Goal: Task Accomplishment & Management: Use online tool/utility

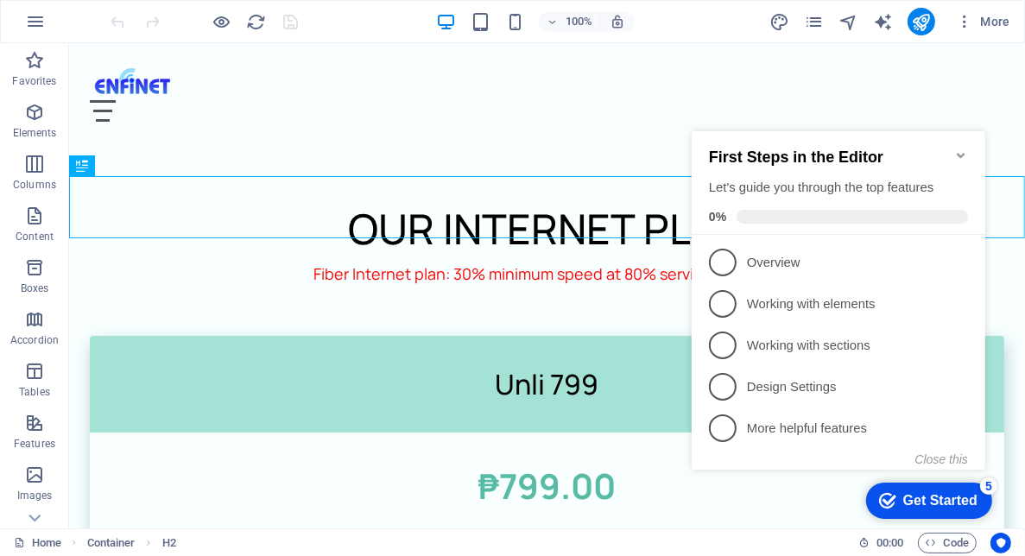
click at [960, 148] on icon "Minimize checklist" at bounding box center [960, 155] width 14 height 14
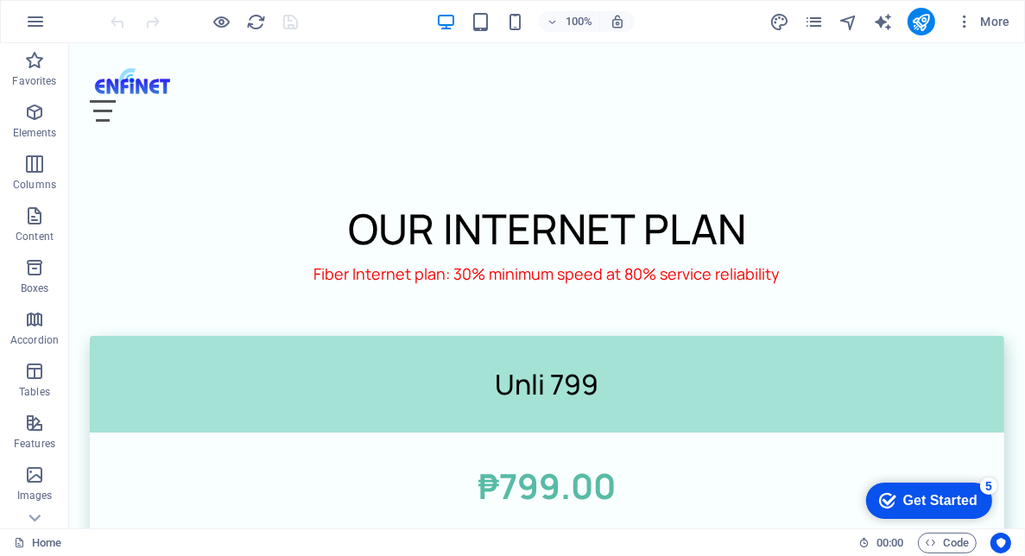
click at [986, 99] on div at bounding box center [546, 110] width 915 height 22
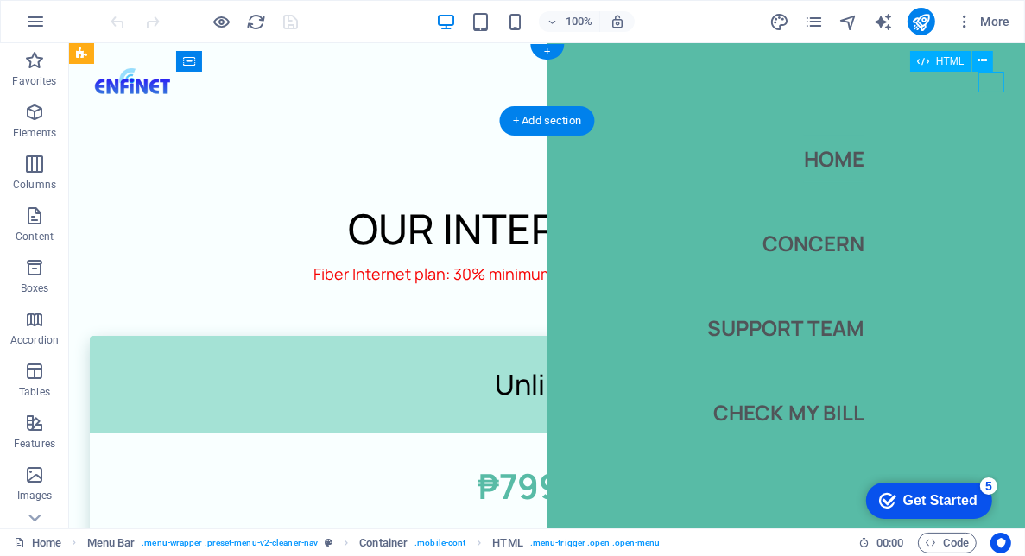
click at [450, 259] on div "Fiber Internet plan: 30% minimum speed at 80% service reliability" at bounding box center [546, 273] width 956 height 28
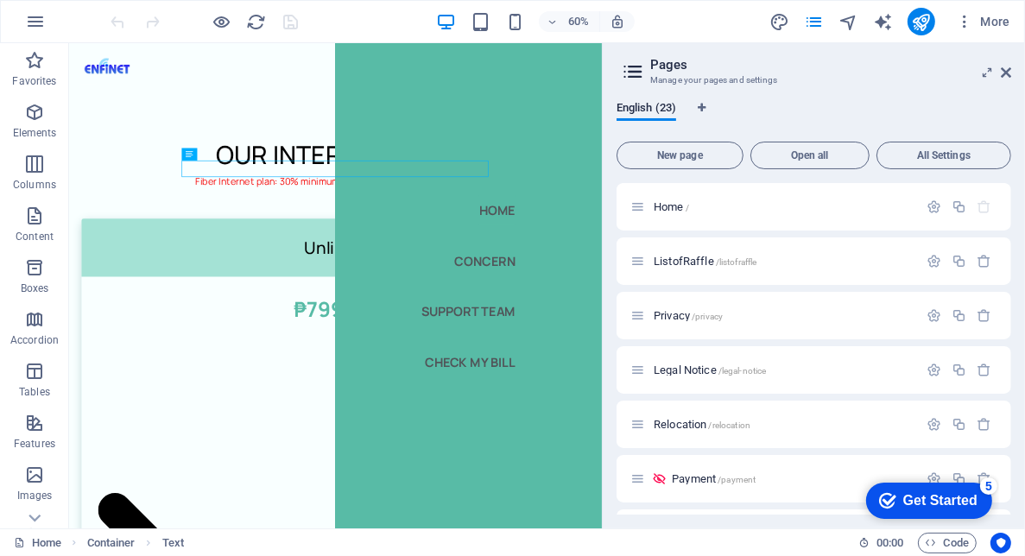
click at [956, 486] on div "checkmark Get Started 5" at bounding box center [928, 500] width 126 height 36
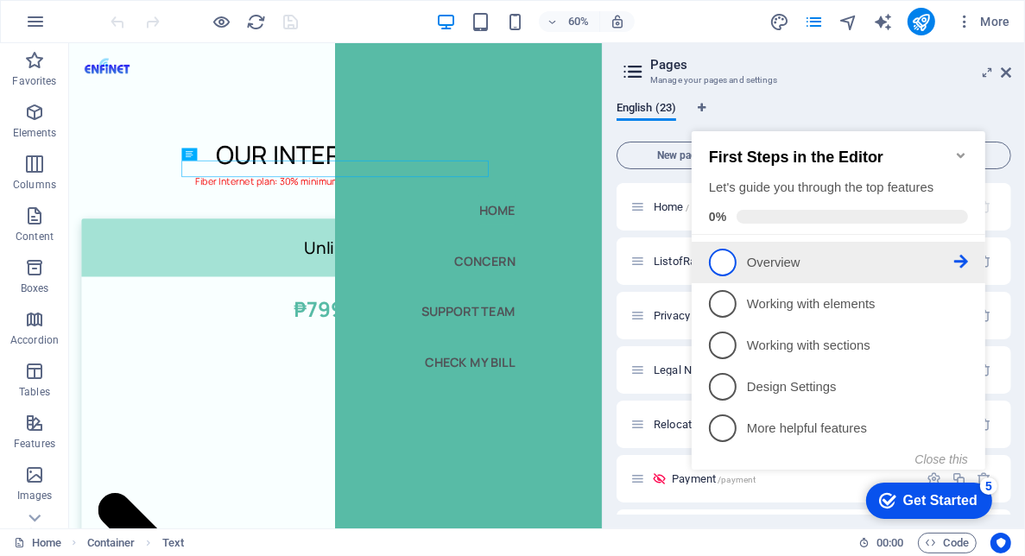
click at [721, 249] on span "1" at bounding box center [722, 262] width 28 height 28
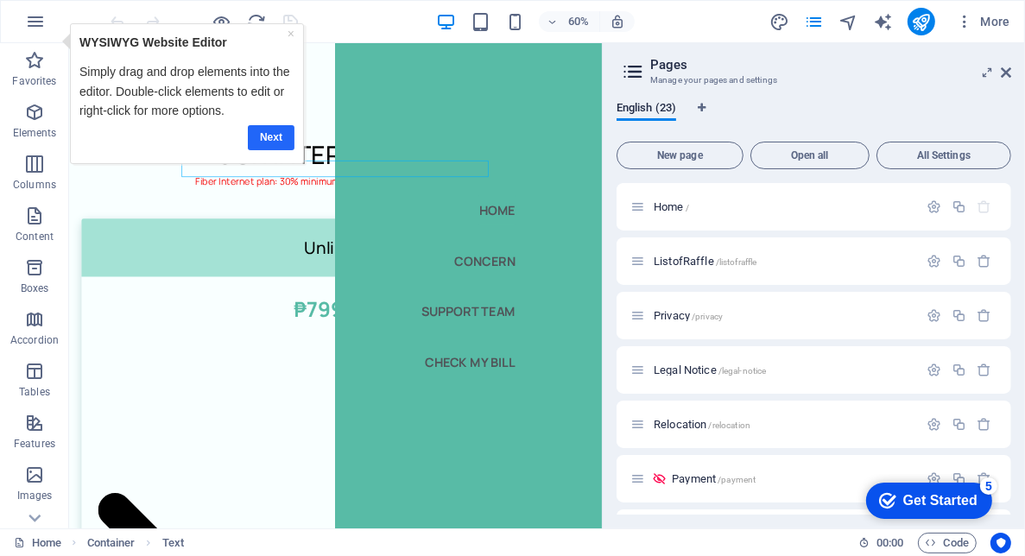
click at [265, 124] on link "Next" at bounding box center [271, 136] width 47 height 25
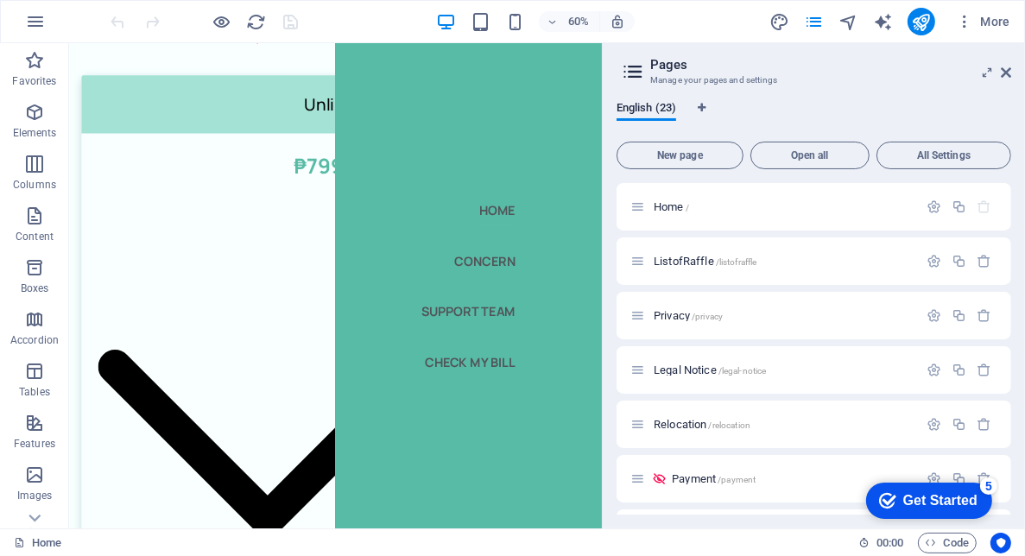
scroll to position [326, 0]
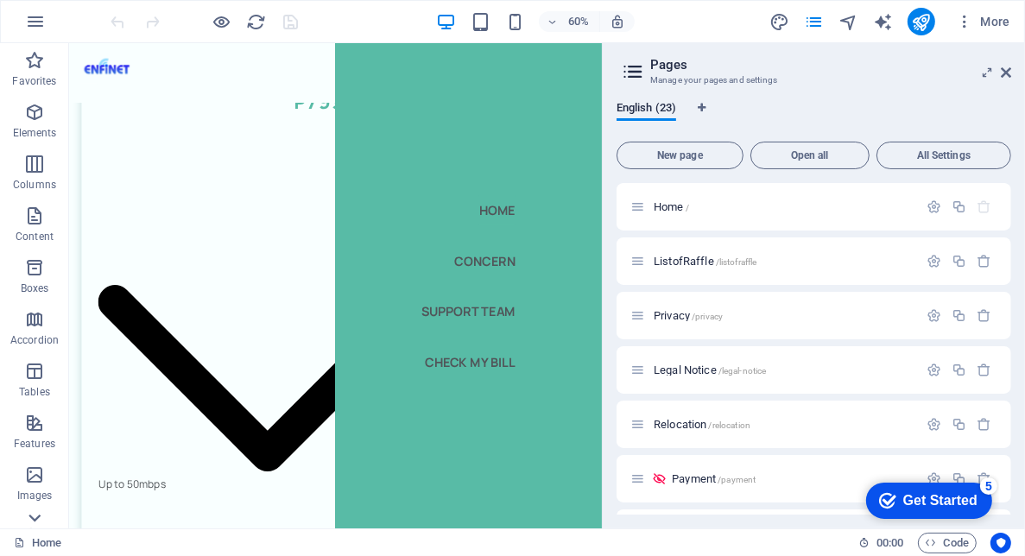
click at [34, 516] on icon at bounding box center [34, 518] width 24 height 24
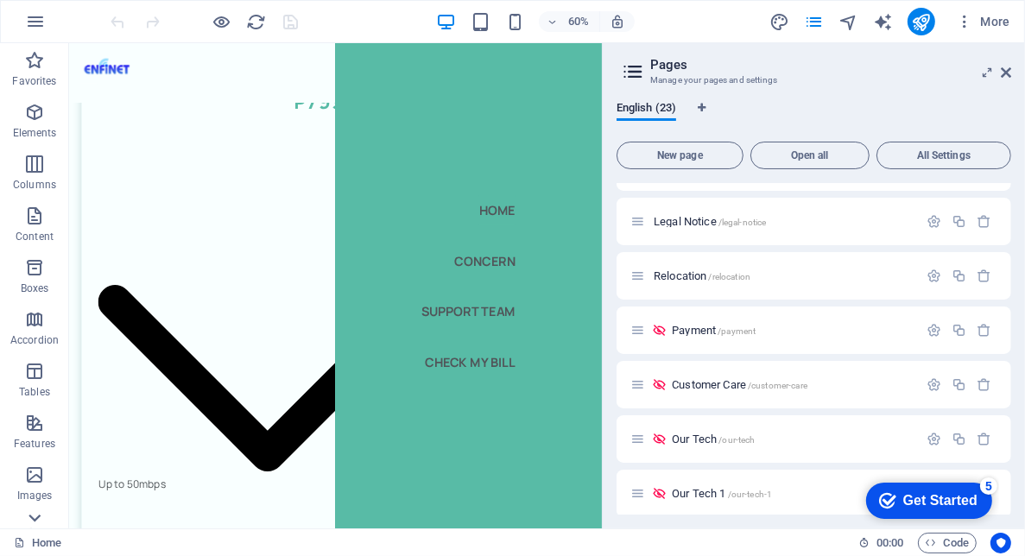
scroll to position [147, 0]
click at [668, 328] on div "Payment /payment" at bounding box center [792, 331] width 251 height 11
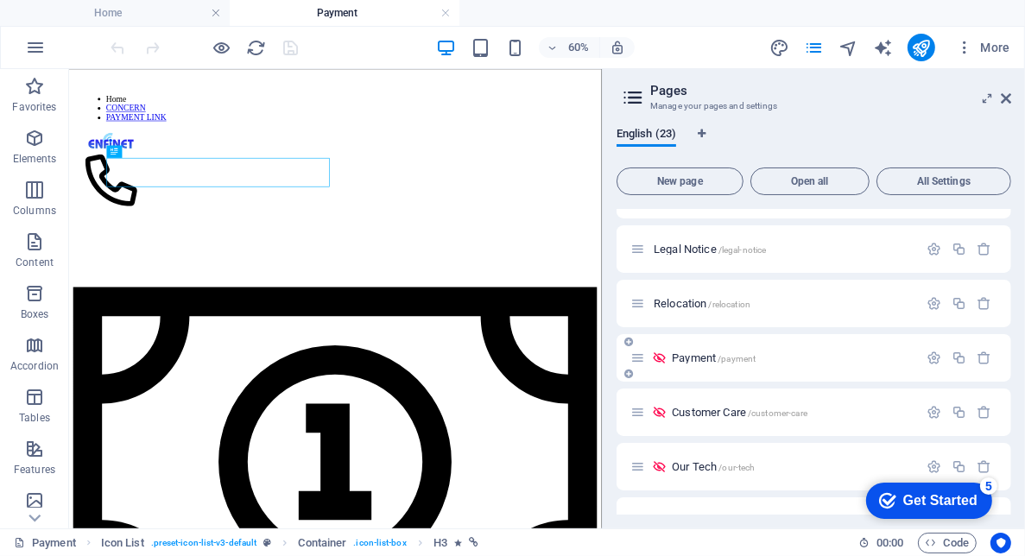
scroll to position [0, 0]
click at [983, 358] on icon "button" at bounding box center [985, 358] width 15 height 15
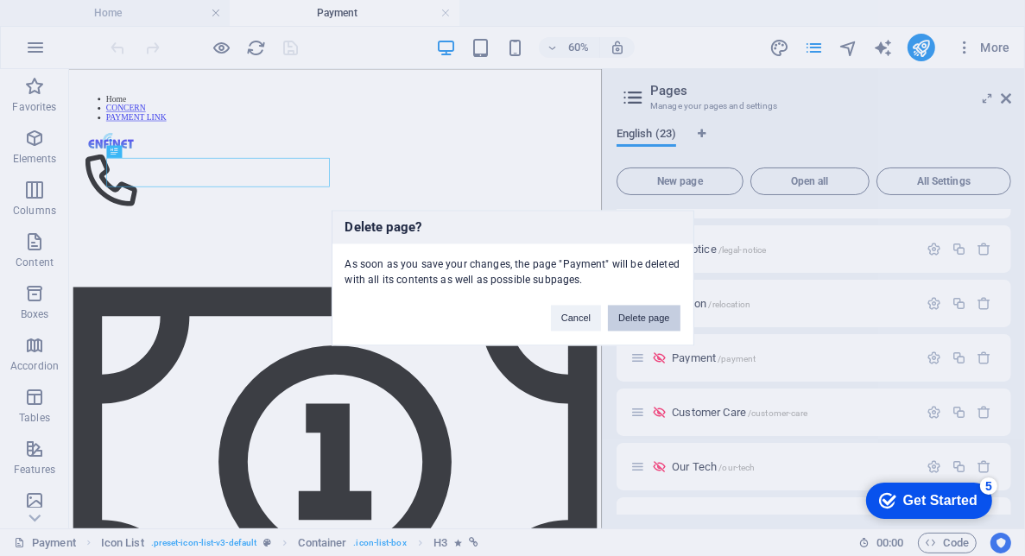
click at [656, 310] on button "Delete page" at bounding box center [644, 319] width 72 height 26
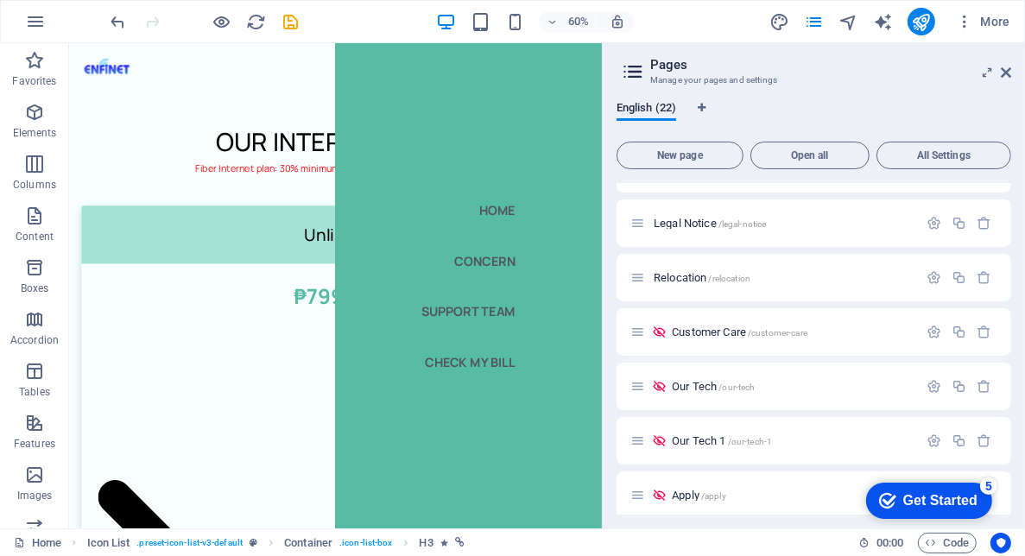
scroll to position [252, 0]
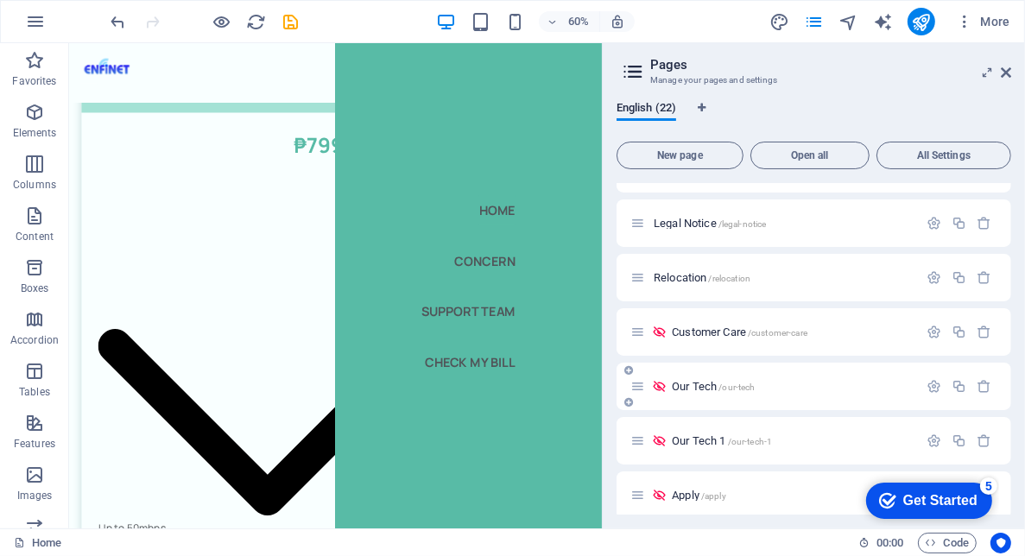
click at [813, 390] on p "Our Tech /our-tech" at bounding box center [792, 386] width 241 height 11
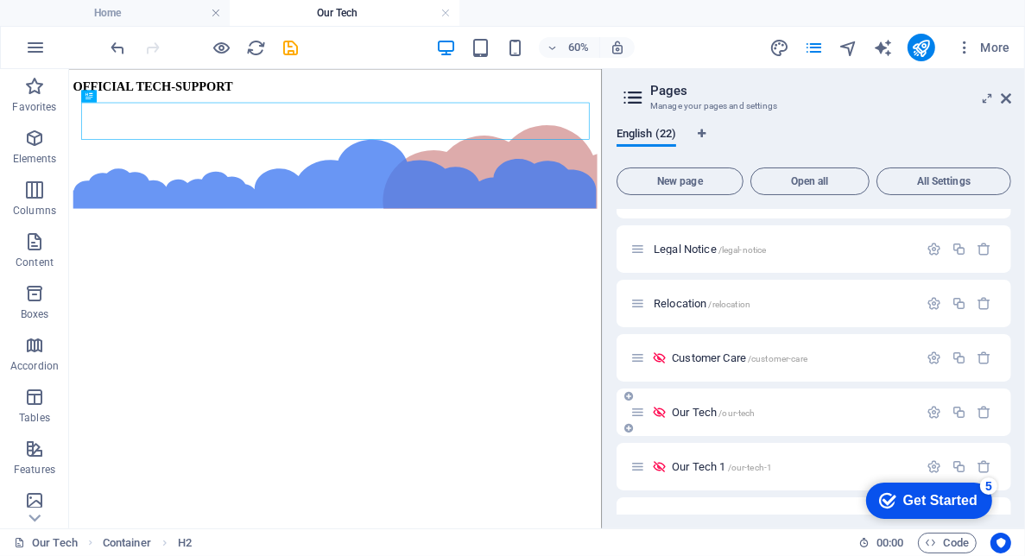
scroll to position [0, 0]
click at [800, 407] on p "Our Tech /our-tech" at bounding box center [792, 412] width 241 height 11
click at [748, 416] on span "/our-tech" at bounding box center [737, 414] width 36 height 10
click at [669, 357] on div "Customer Care /customer-care" at bounding box center [792, 357] width 251 height 11
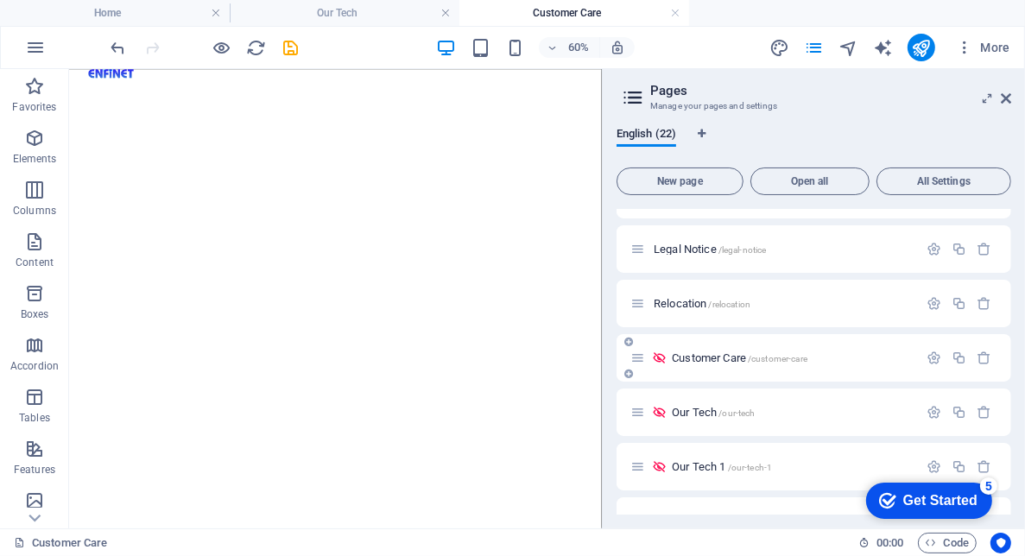
scroll to position [103, 0]
click at [732, 307] on span "/relocation" at bounding box center [730, 305] width 42 height 10
click at [810, 247] on p "Legal Notice /legal-notice" at bounding box center [783, 249] width 259 height 11
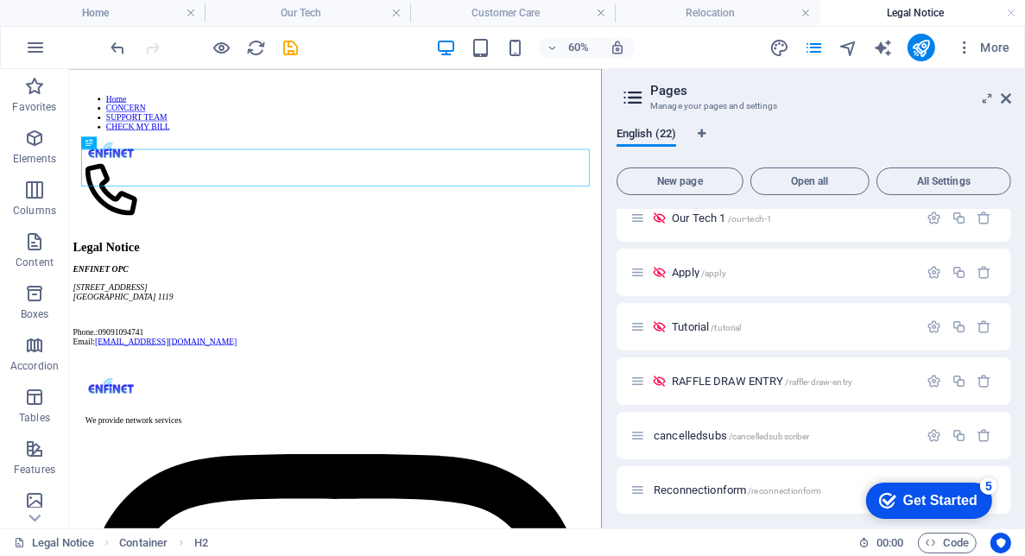
scroll to position [396, 0]
click at [801, 325] on p "Tutorial /tutorial" at bounding box center [792, 326] width 241 height 11
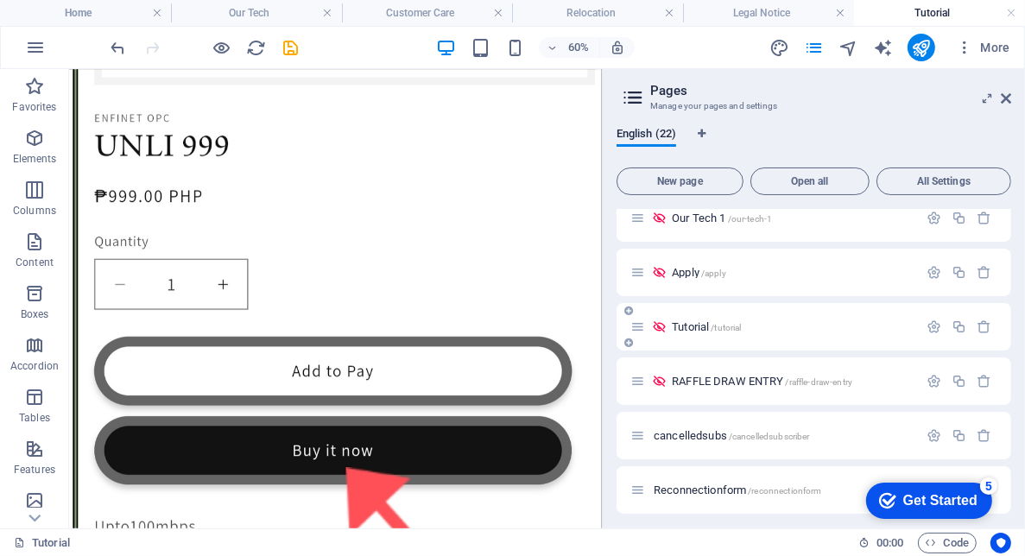
scroll to position [0, 0]
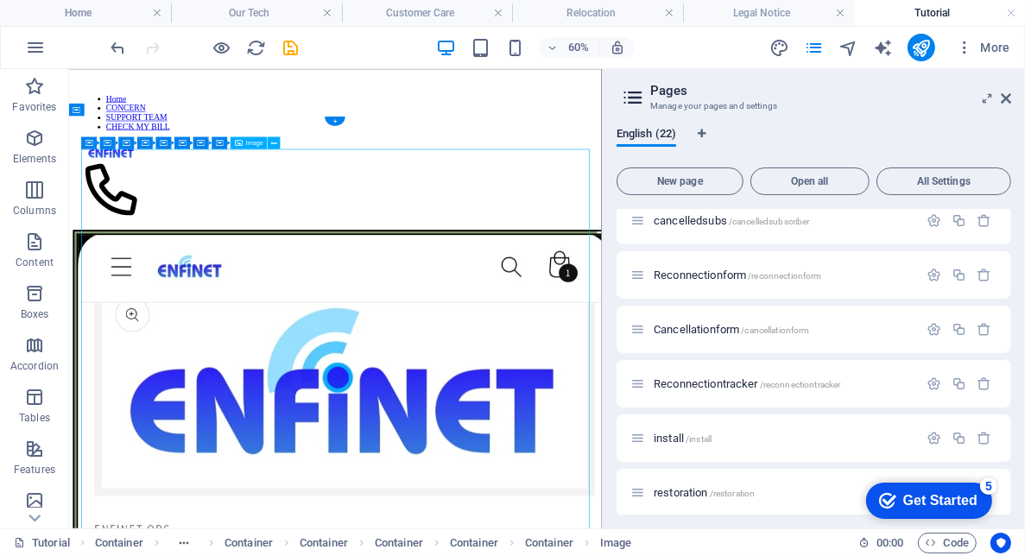
scroll to position [644, 0]
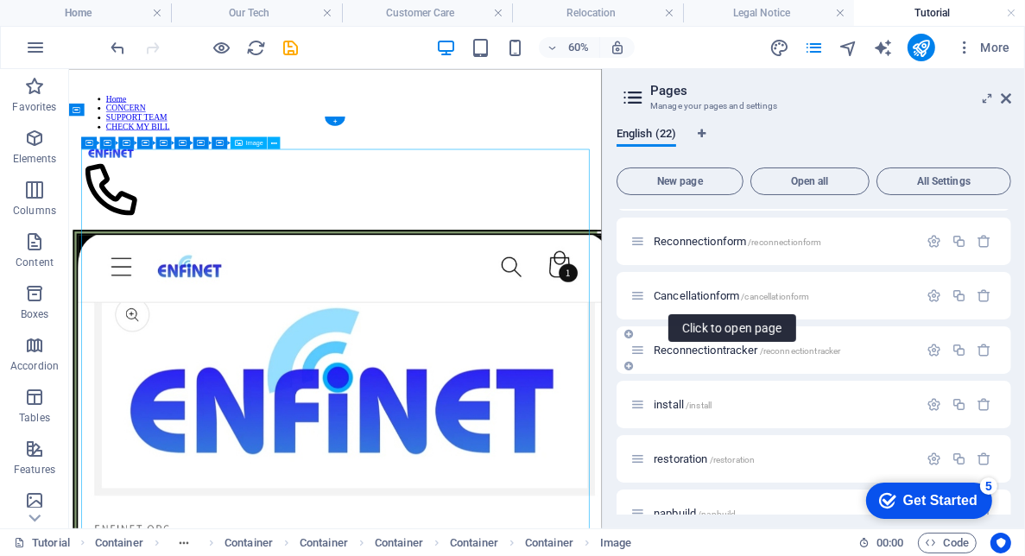
click at [823, 353] on span "/reconnectiontracker" at bounding box center [800, 351] width 81 height 10
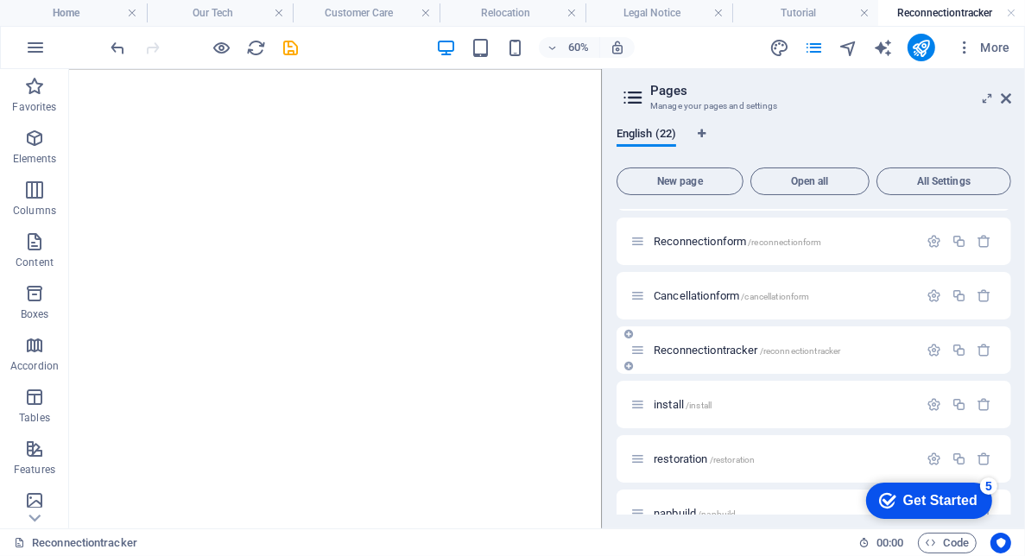
scroll to position [0, 0]
click at [807, 408] on p "install /install" at bounding box center [783, 404] width 259 height 11
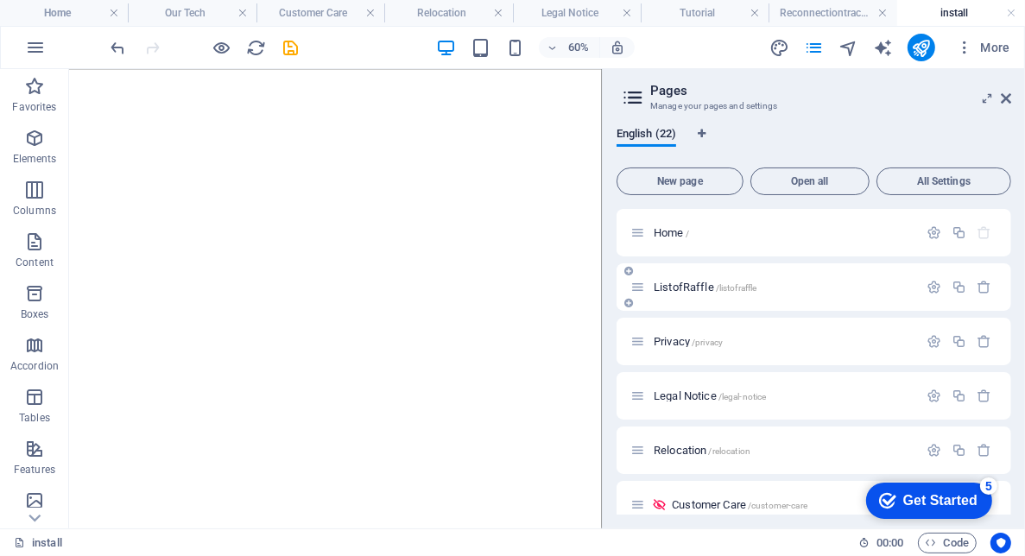
click at [786, 291] on p "ListofRaffle /listofraffle" at bounding box center [783, 287] width 259 height 11
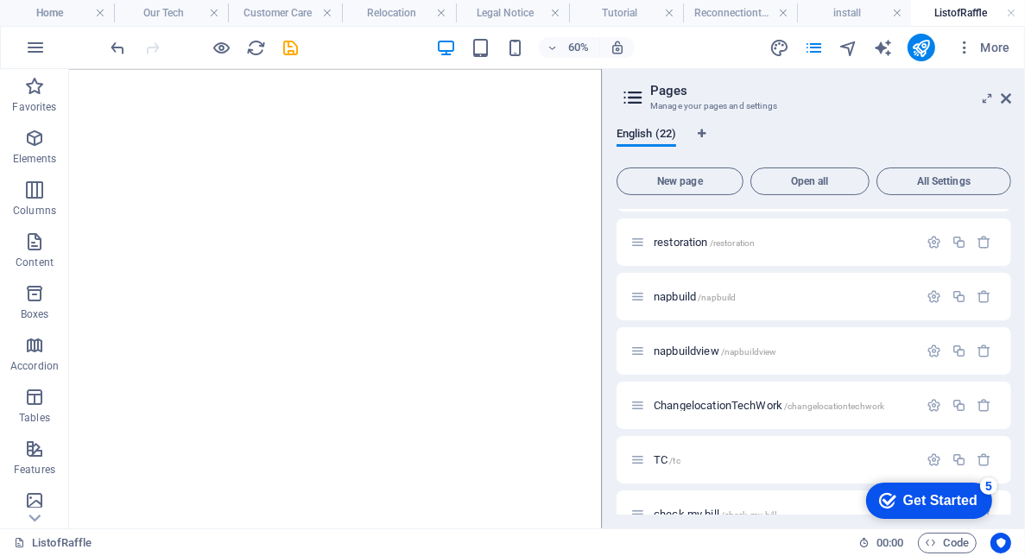
scroll to position [890, 0]
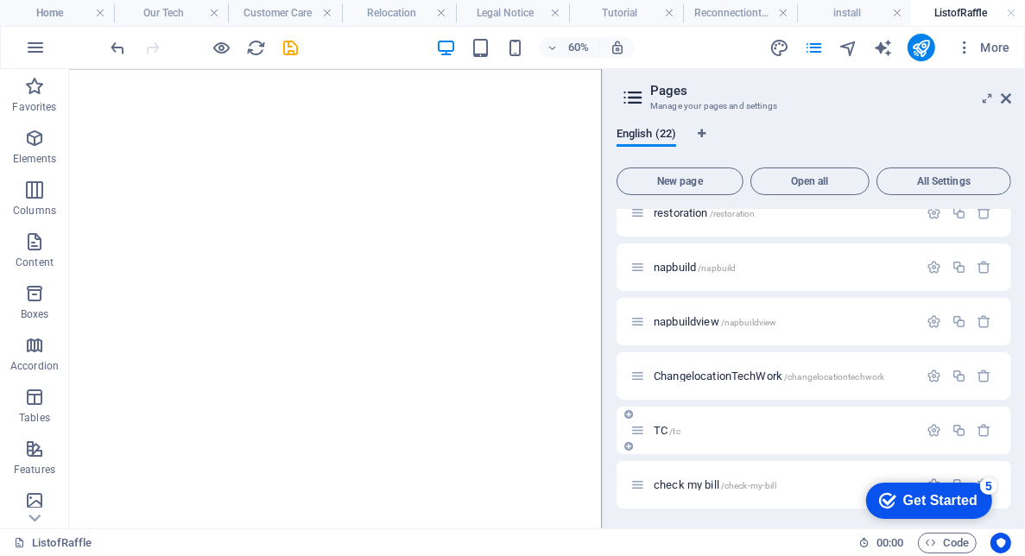
click at [795, 433] on p "TC /tc" at bounding box center [783, 430] width 259 height 11
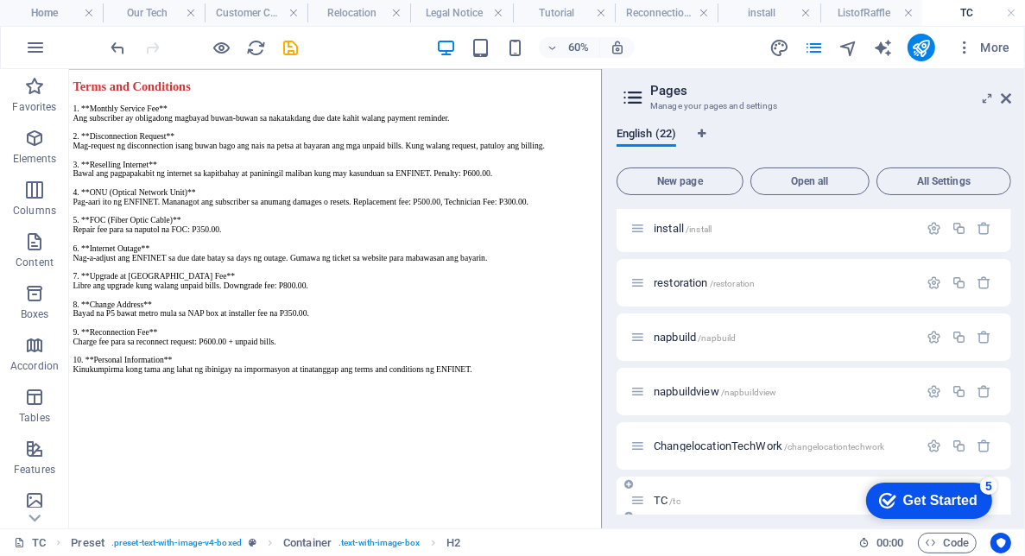
scroll to position [441, 0]
click at [681, 555] on div "1. **Monthly Service Fee** Ang subscriber ay obligadong magbayad buwan-buwan sa…" at bounding box center [513, 351] width 874 height 451
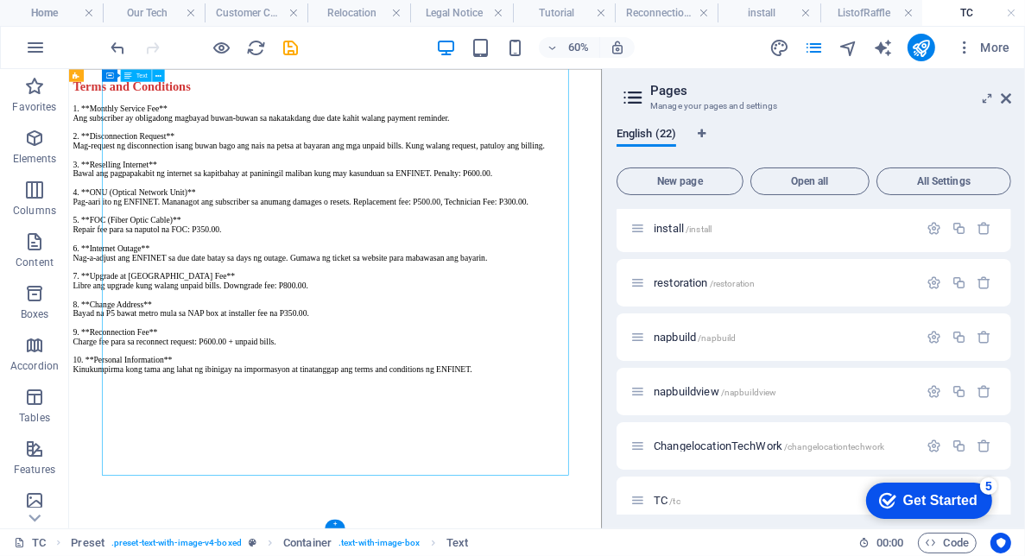
click at [466, 313] on div "1. **Monthly Service Fee** Ang subscriber ay obligadong magbayad buwan-buwan sa…" at bounding box center [513, 351] width 874 height 451
click at [462, 321] on div "1. **Monthly Service Fee** Ang subscriber ay obligadong magbayad buwan-buwan sa…" at bounding box center [513, 351] width 874 height 451
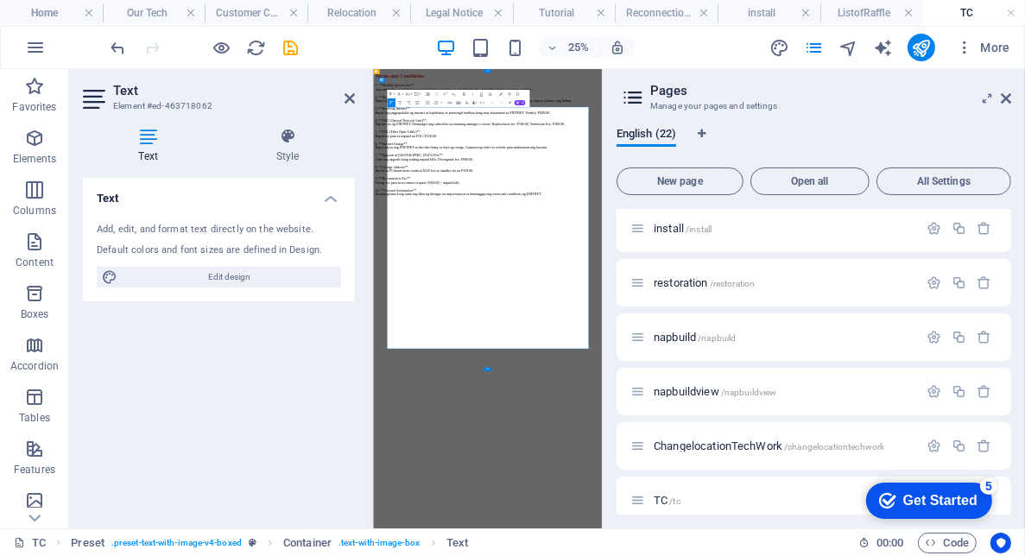
click at [795, 555] on p "1. **Monthly Service Fee** Ang subscriber ay obligadong magbayad buwan-buwan sa…" at bounding box center [830, 351] width 902 height 451
click at [795, 552] on p "1. **Monthly Service Fee** Ang subscriber ay obligadong magbayad buwan-buwan sa…" at bounding box center [830, 351] width 902 height 451
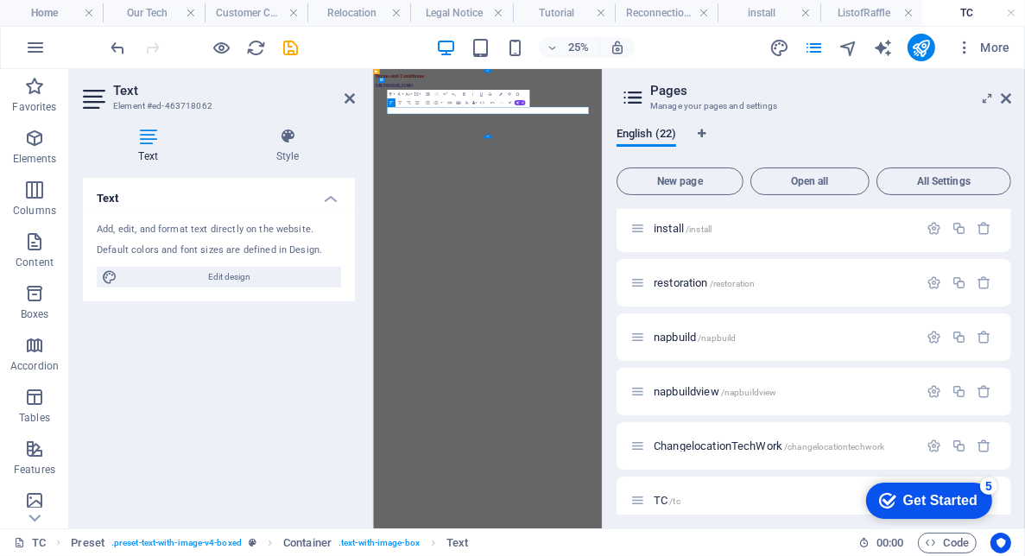
scroll to position [0, 9]
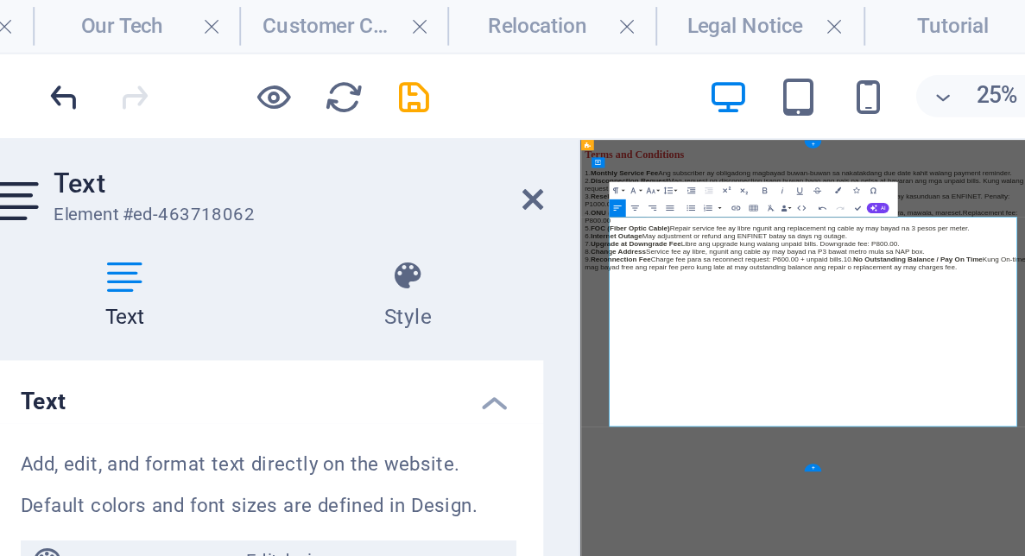
click at [111, 48] on icon "undo" at bounding box center [119, 48] width 20 height 20
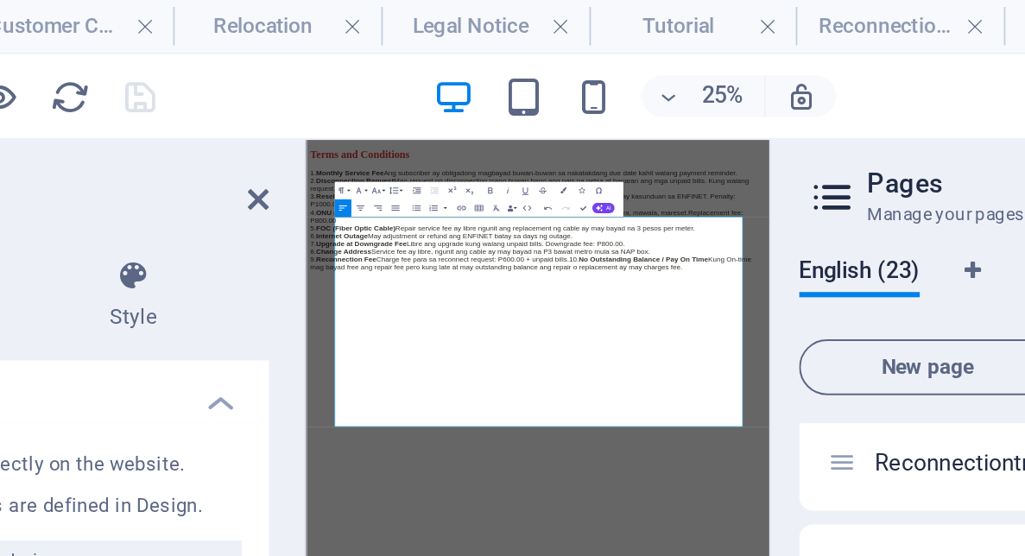
click at [507, 400] on div "Terms and Conditions 1. Monthly Service Fee Ang subscriber ay obligadong magbay…" at bounding box center [764, 278] width 902 height 243
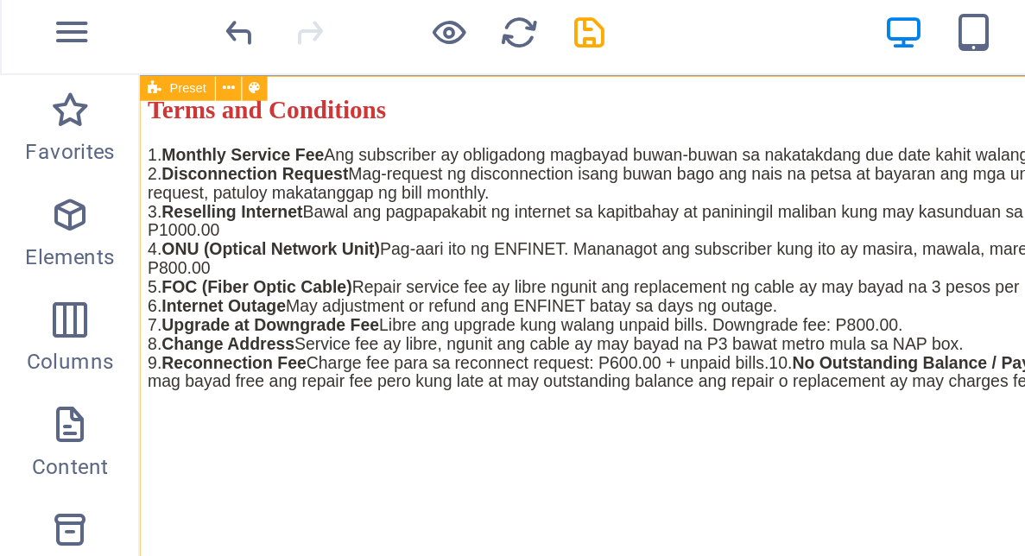
click at [200, 232] on div "1. Monthly Service Fee Ang subscriber ay obligadong magbayad buwan-buwan sa nak…" at bounding box center [584, 233] width 874 height 202
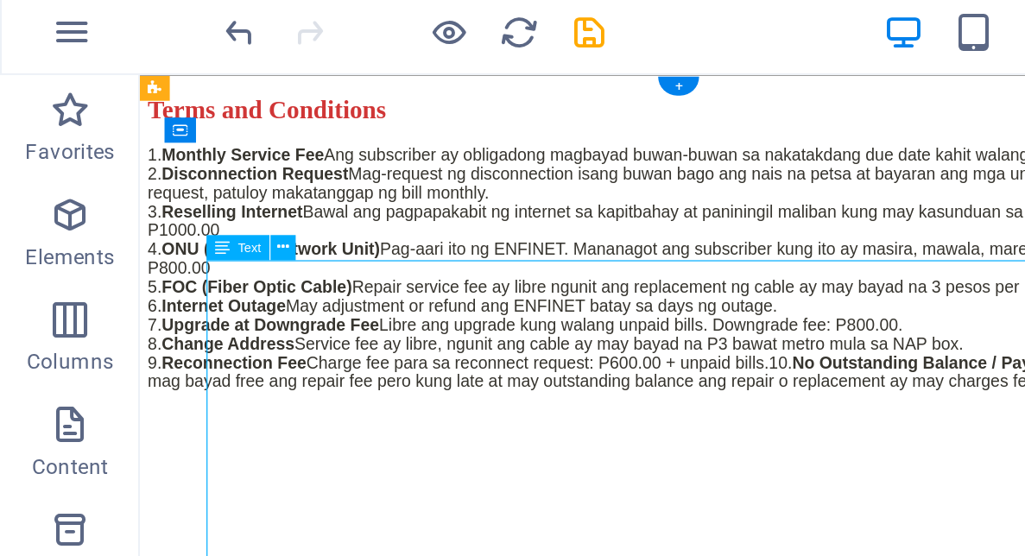
click at [222, 244] on div "1. Monthly Service Fee Ang subscriber ay obligadong magbayad buwan-buwan sa nak…" at bounding box center [584, 233] width 874 height 202
click at [231, 236] on div "1. Monthly Service Fee Ang subscriber ay obligadong magbayad buwan-buwan sa nak…" at bounding box center [584, 233] width 874 height 202
click at [228, 234] on div "1. Monthly Service Fee Ang subscriber ay obligadong magbayad buwan-buwan sa nak…" at bounding box center [584, 233] width 874 height 202
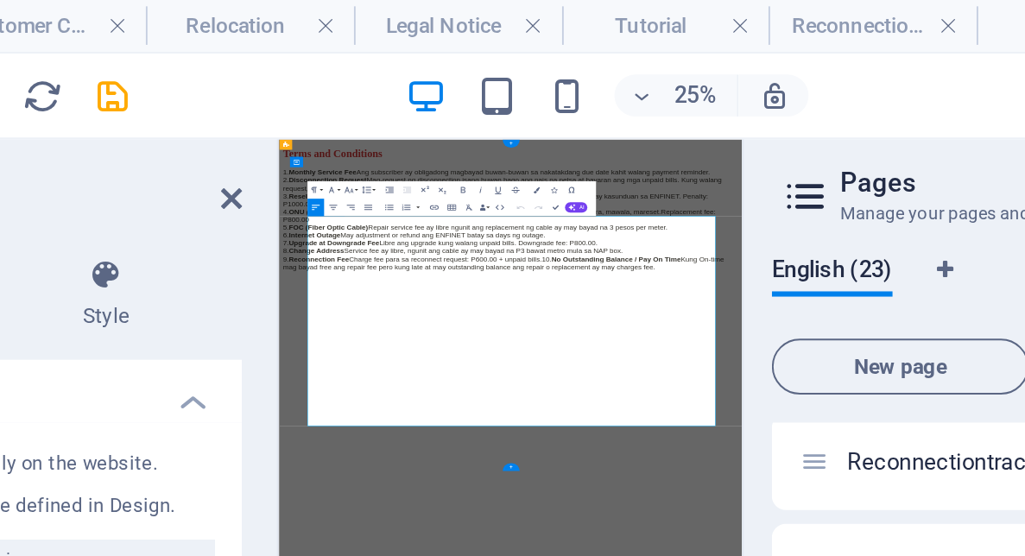
click at [397, 320] on p "1. Monthly Service Fee Ang subscriber ay obligadong magbayad buwan-buwan sa nak…" at bounding box center [736, 298] width 902 height 202
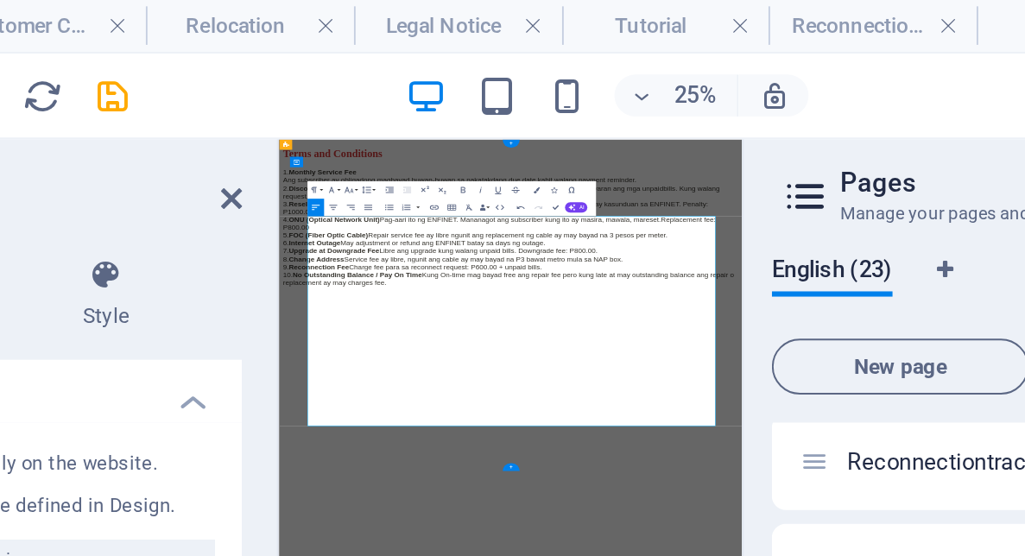
click at [450, 243] on span "Disconnection Request" at bounding box center [373, 235] width 154 height 15
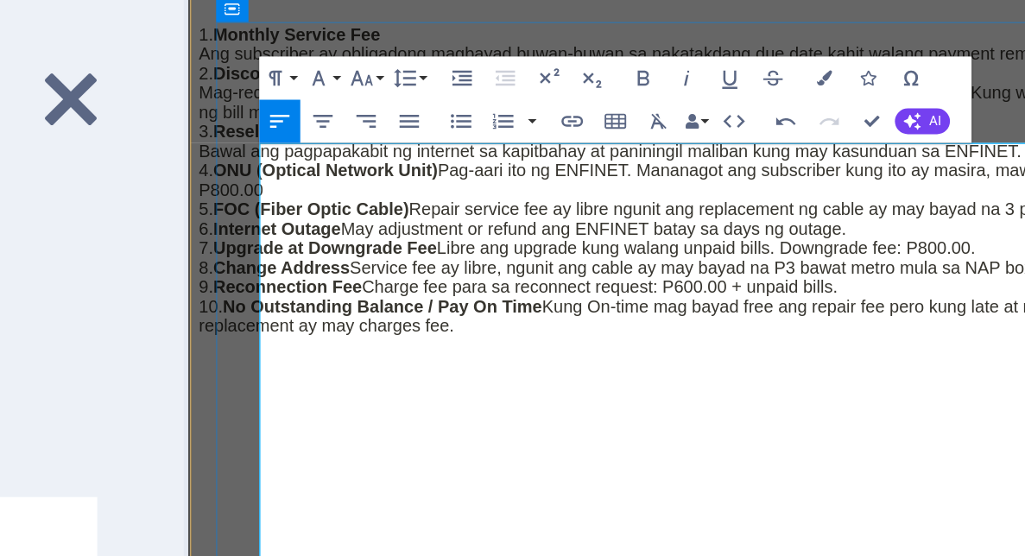
click at [385, 135] on span "ONU (Optical Network Unit)" at bounding box center [296, 127] width 180 height 15
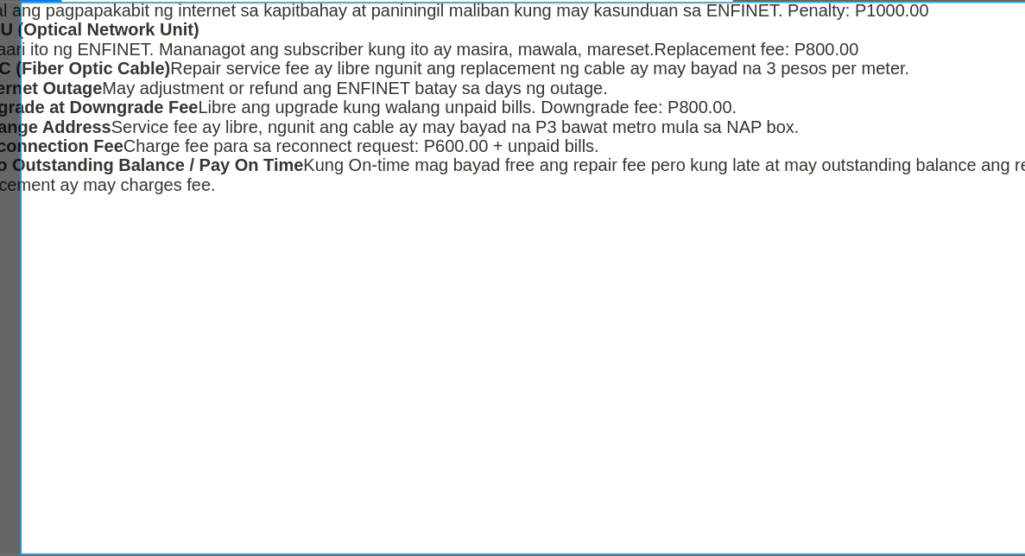
click at [124, 25] on span "FOC (Fiber Optic Cable)" at bounding box center [46, 17] width 156 height 15
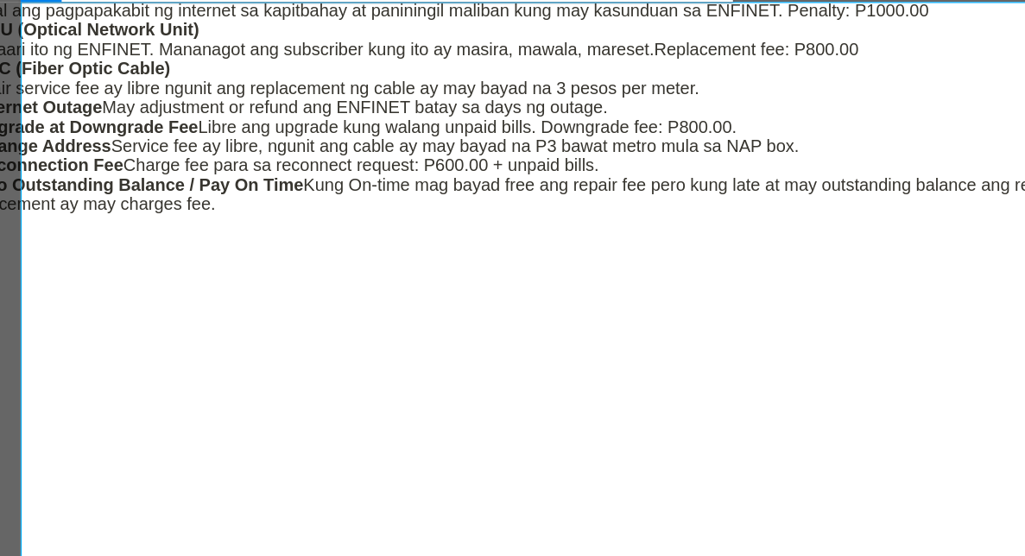
click at [130, 56] on span "May adjustment or refund ang ENFINET batay sa days ng outage." at bounding box center [273, 48] width 404 height 15
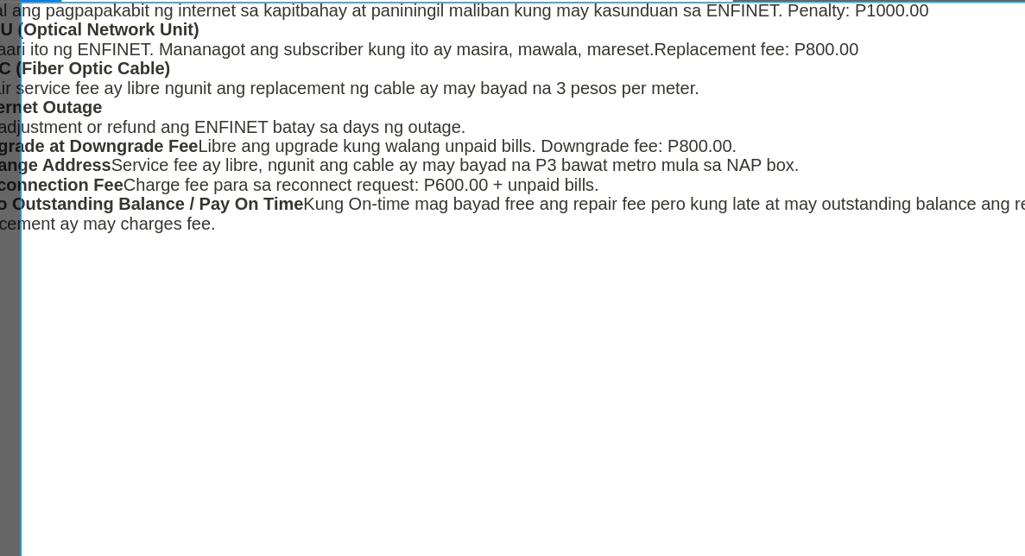
click at [199, 87] on span "Libre ang upgrade kung walang unpaid bills. Downgrade fee: P800.00." at bounding box center [363, 80] width 431 height 15
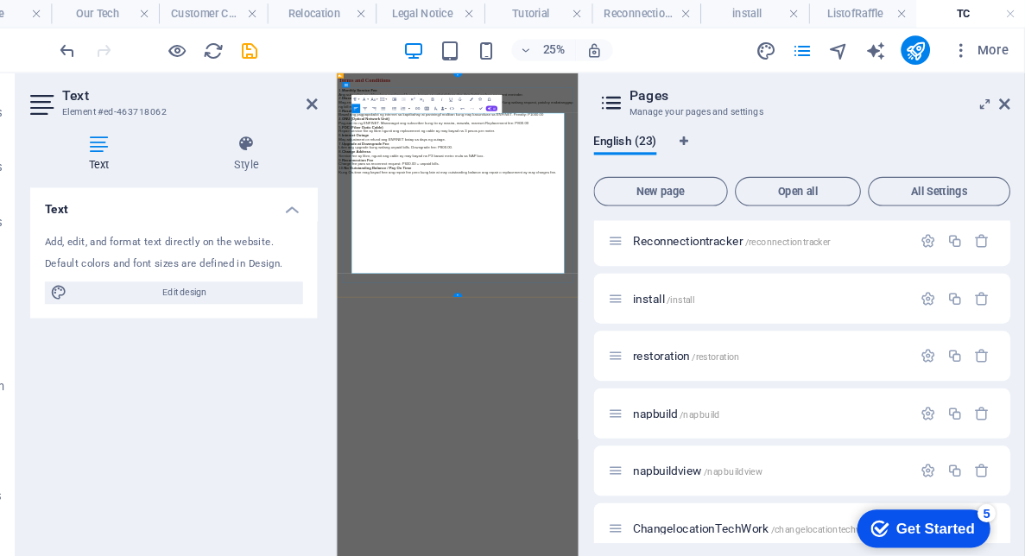
scroll to position [0, 0]
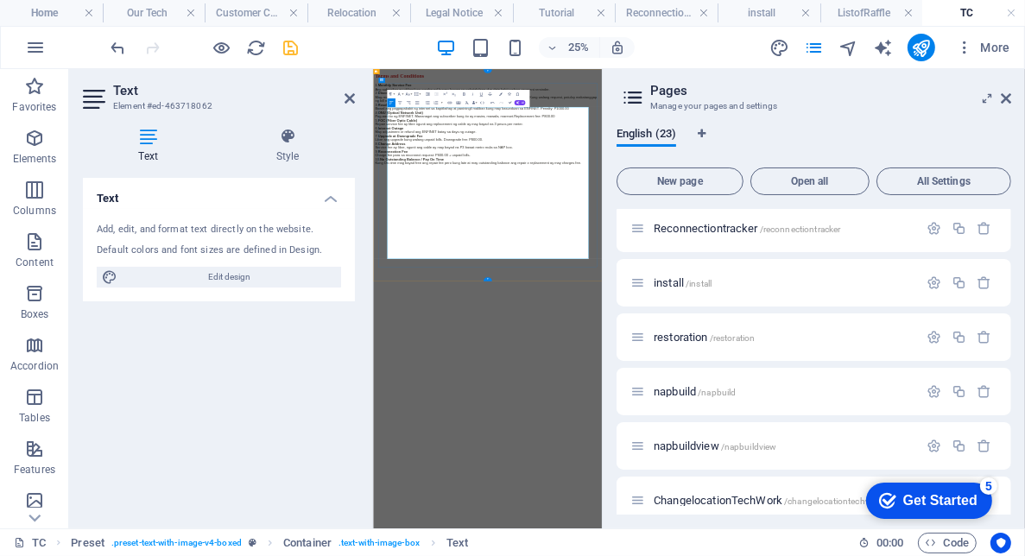
click at [288, 44] on icon "save" at bounding box center [292, 48] width 20 height 20
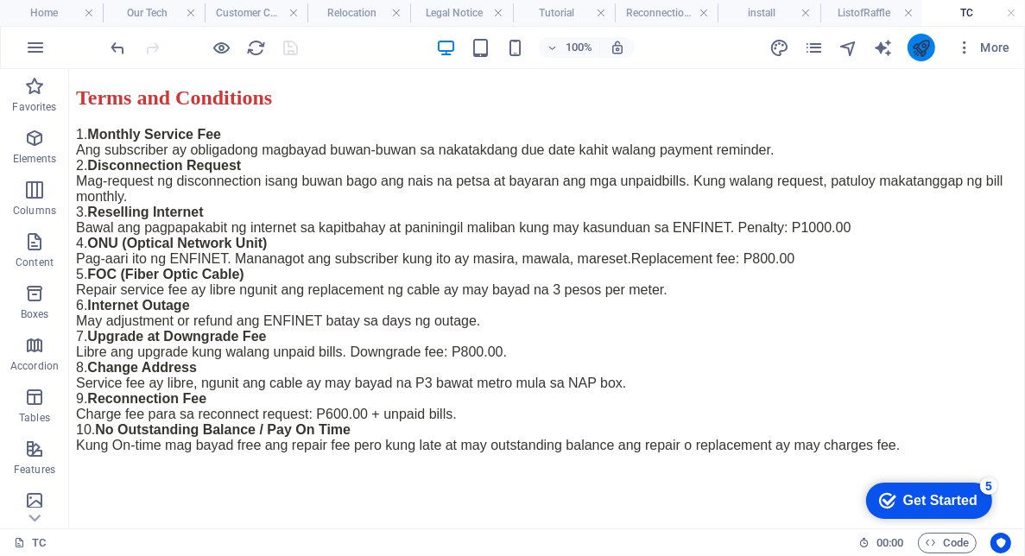
click at [928, 48] on icon "publish" at bounding box center [921, 48] width 20 height 20
